Goal: Task Accomplishment & Management: Manage account settings

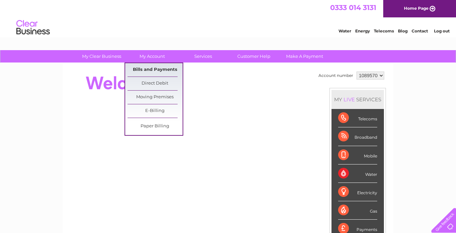
click at [154, 69] on link "Bills and Payments" at bounding box center [154, 69] width 55 height 13
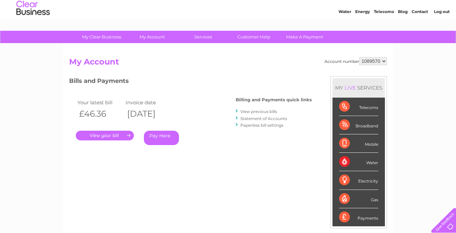
click at [110, 136] on link "." at bounding box center [105, 135] width 58 height 10
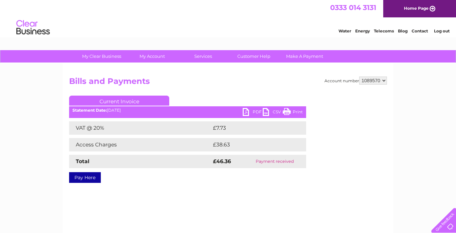
click at [296, 112] on link "Print" at bounding box center [293, 113] width 20 height 10
click at [443, 31] on link "Log out" at bounding box center [442, 30] width 16 height 5
